Goal: Obtain resource: Download file/media

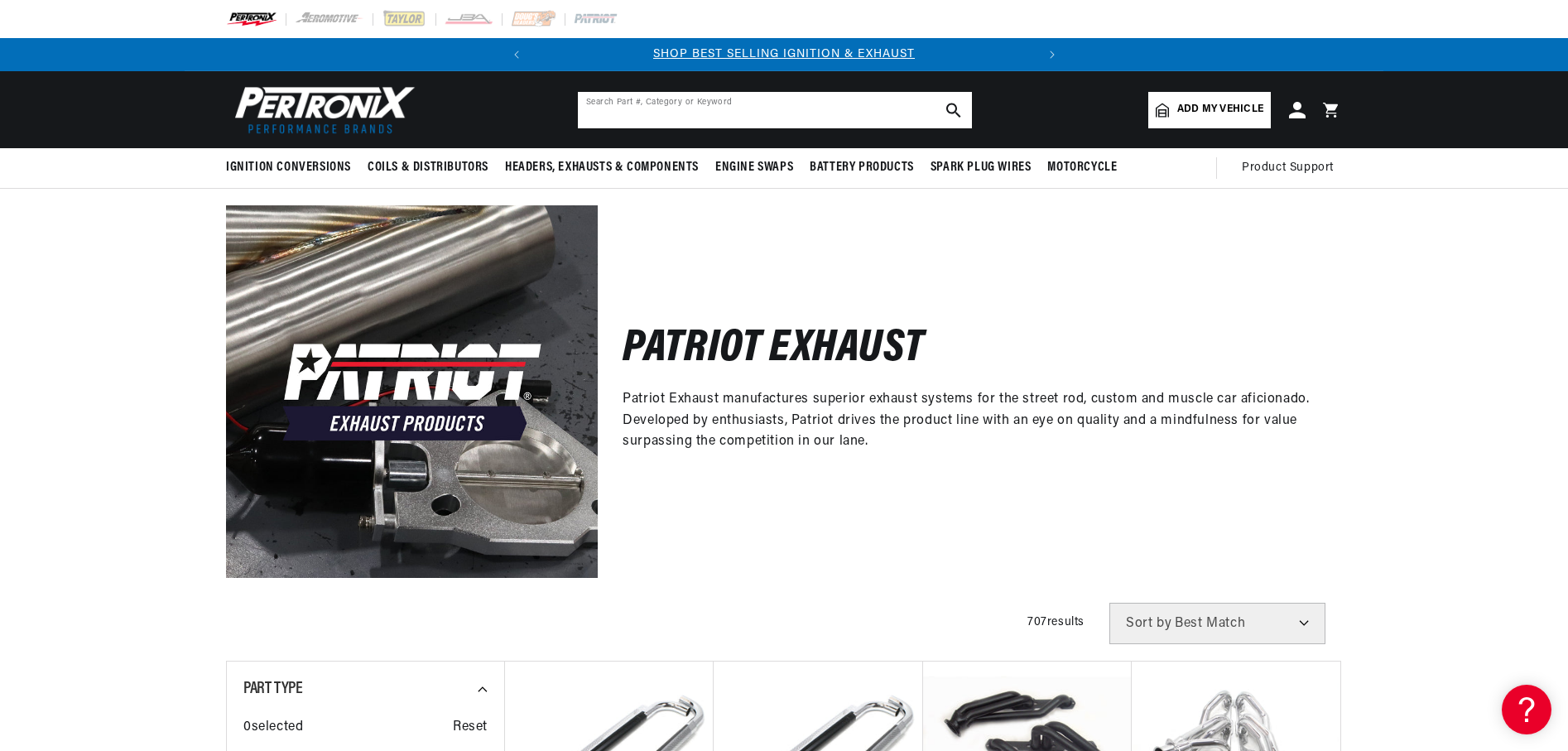
click at [615, 107] on input "text" at bounding box center [774, 110] width 394 height 37
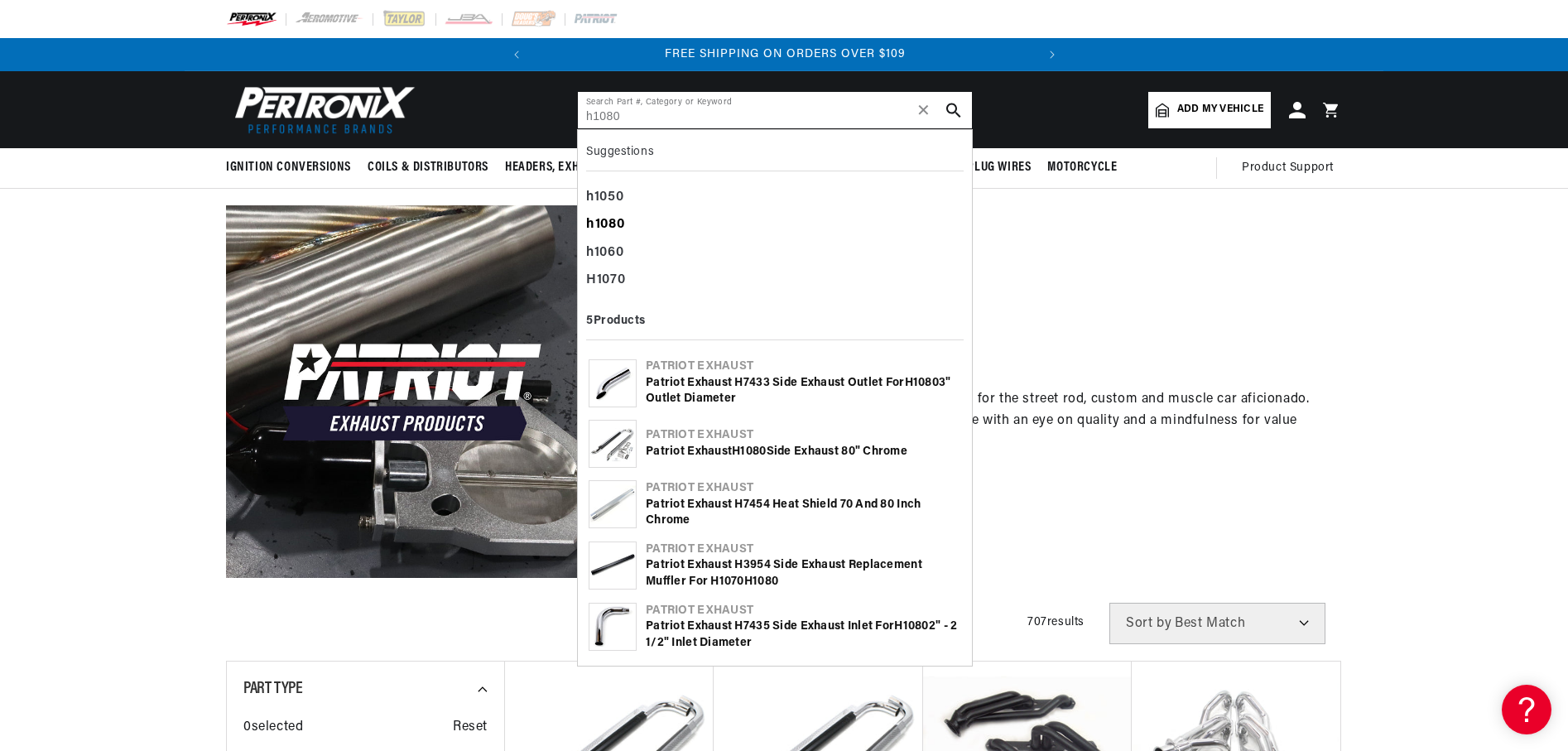
type input "h1080"
click at [624, 227] on b "h1080" at bounding box center [605, 224] width 38 height 13
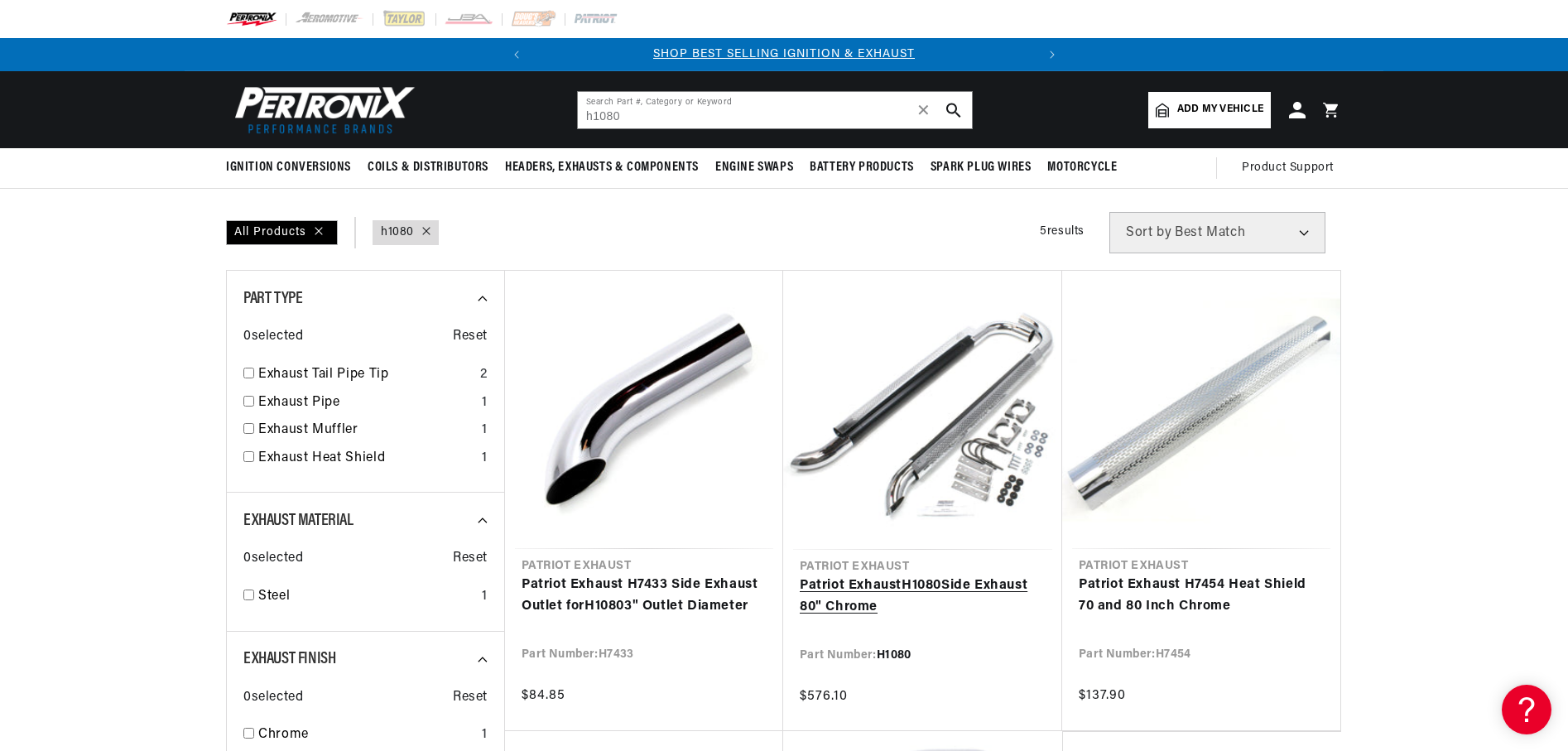
scroll to position [0, 502]
click at [898, 575] on link "Patriot Exhaust H1080 Side Exhaust 80" Chrome" at bounding box center [922, 596] width 246 height 42
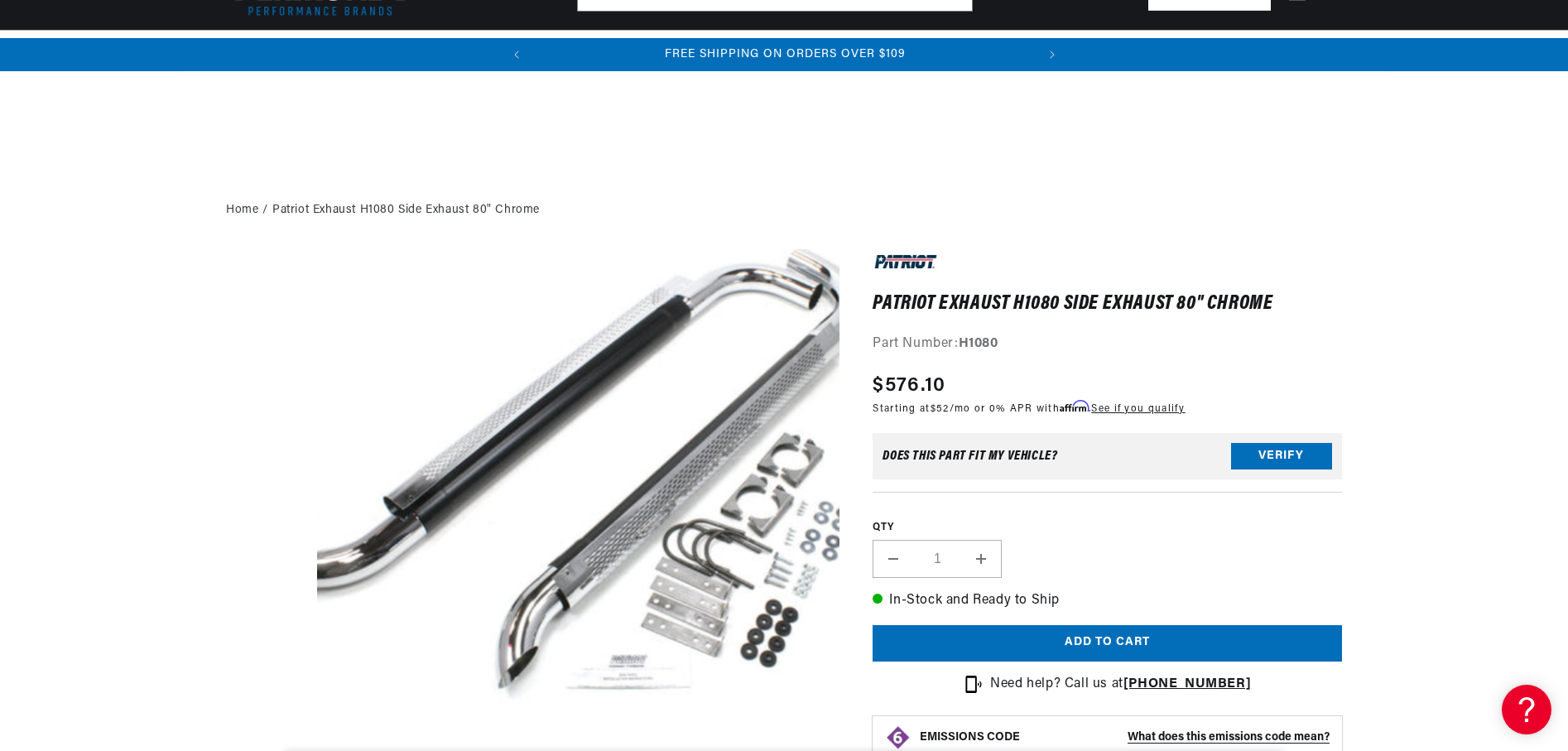
scroll to position [657, 0]
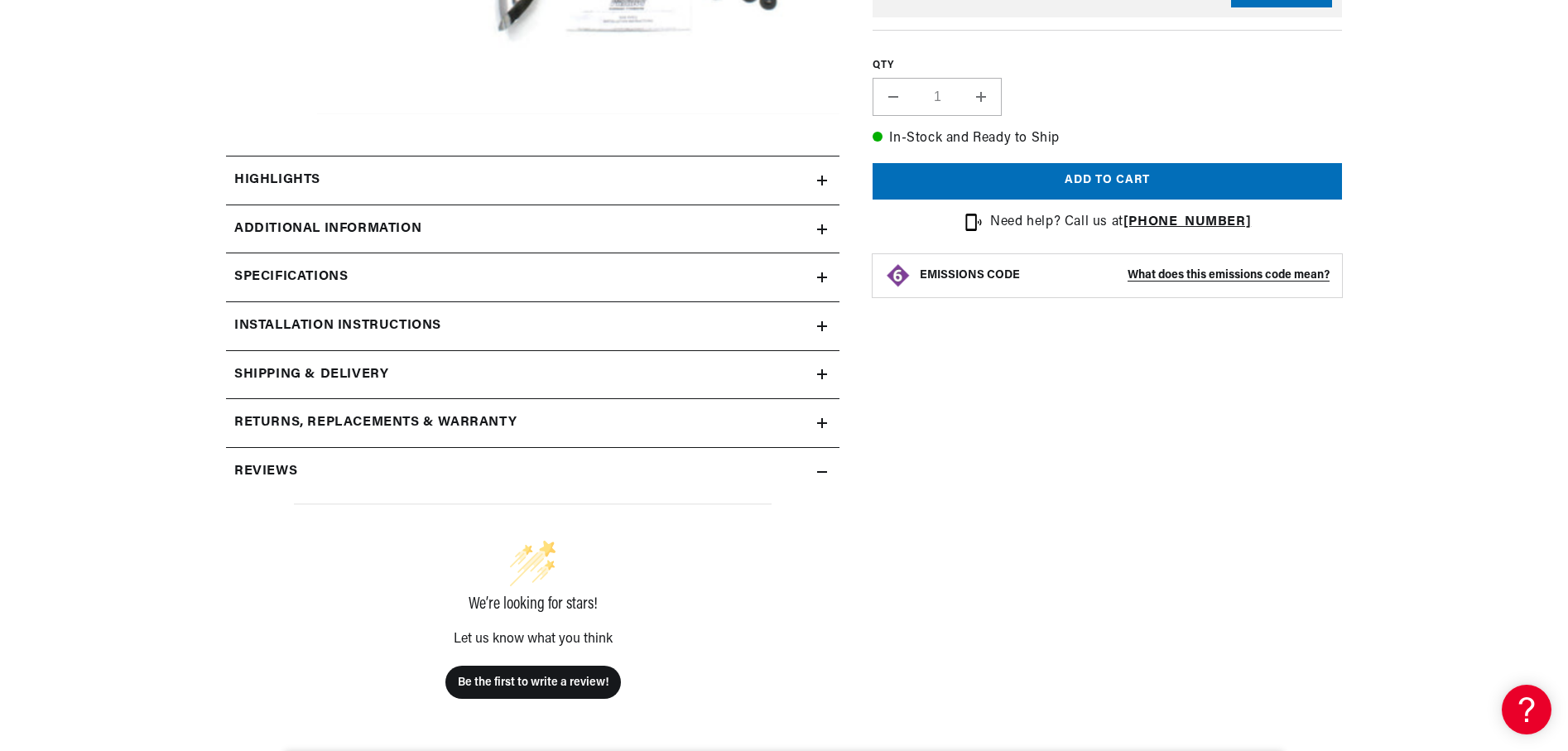
click at [378, 323] on h2 "Installation instructions" at bounding box center [337, 326] width 207 height 22
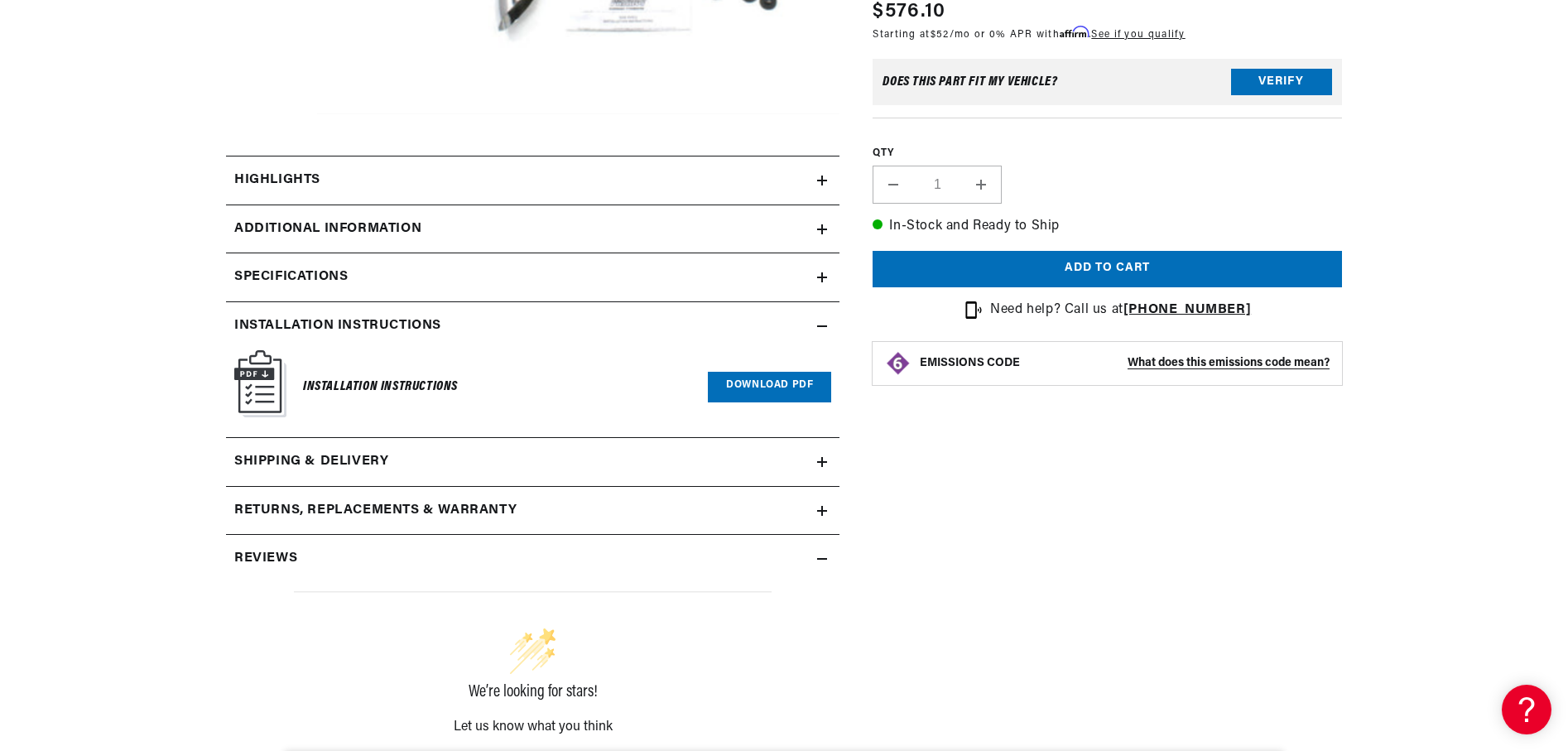
scroll to position [0, 0]
click at [742, 386] on link "Download PDF" at bounding box center [769, 386] width 123 height 31
